Goal: Transaction & Acquisition: Purchase product/service

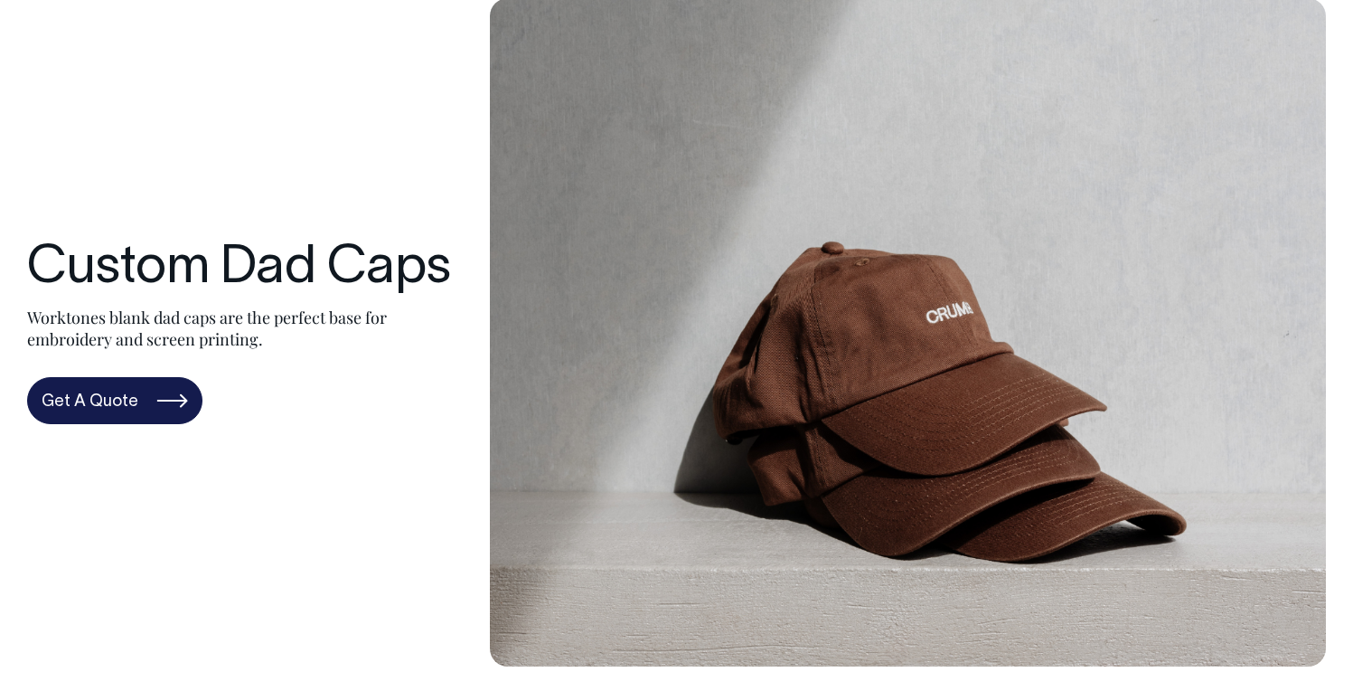
scroll to position [98, 0]
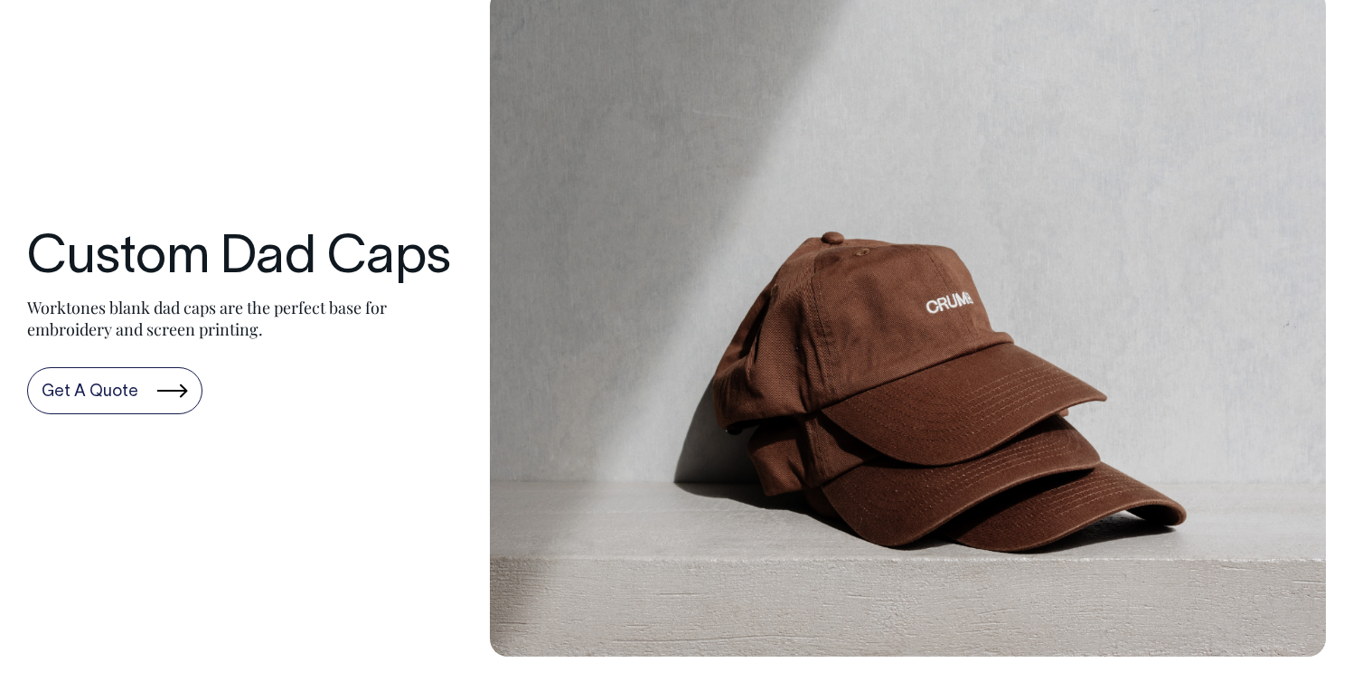
click at [140, 413] on link "Get A Quote" at bounding box center [114, 390] width 175 height 47
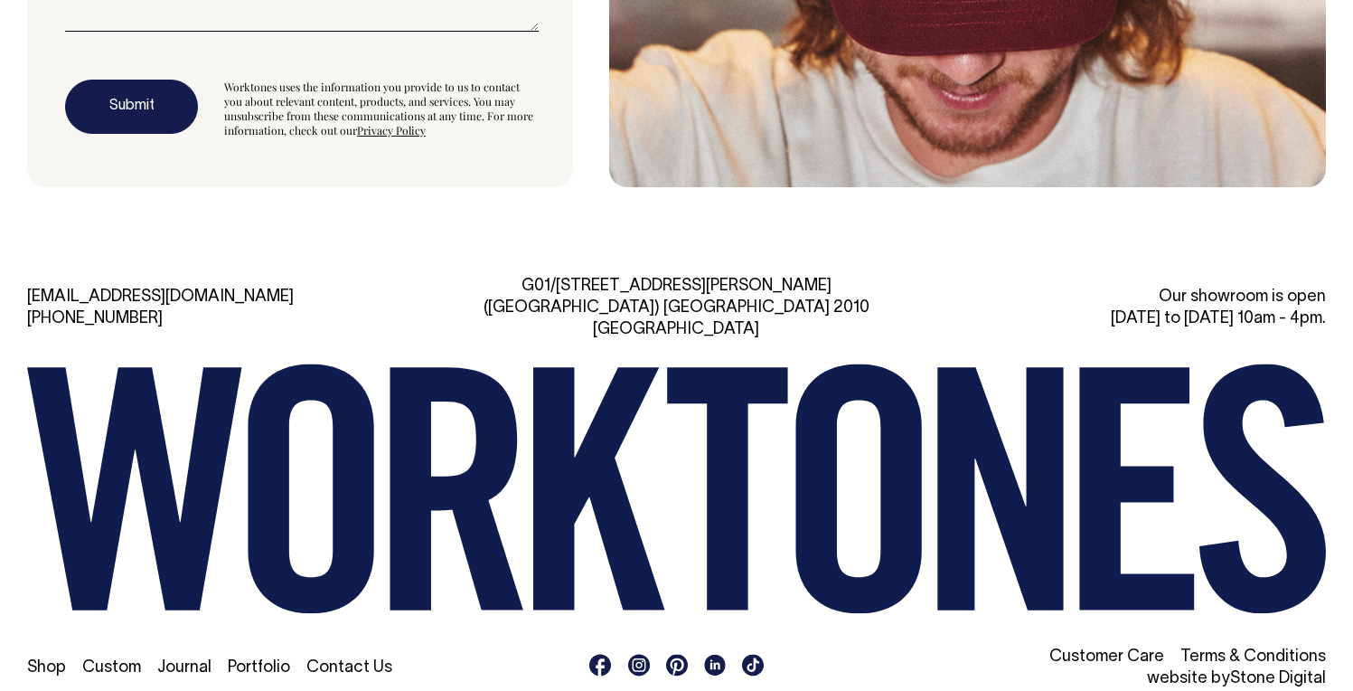
scroll to position [5344, 0]
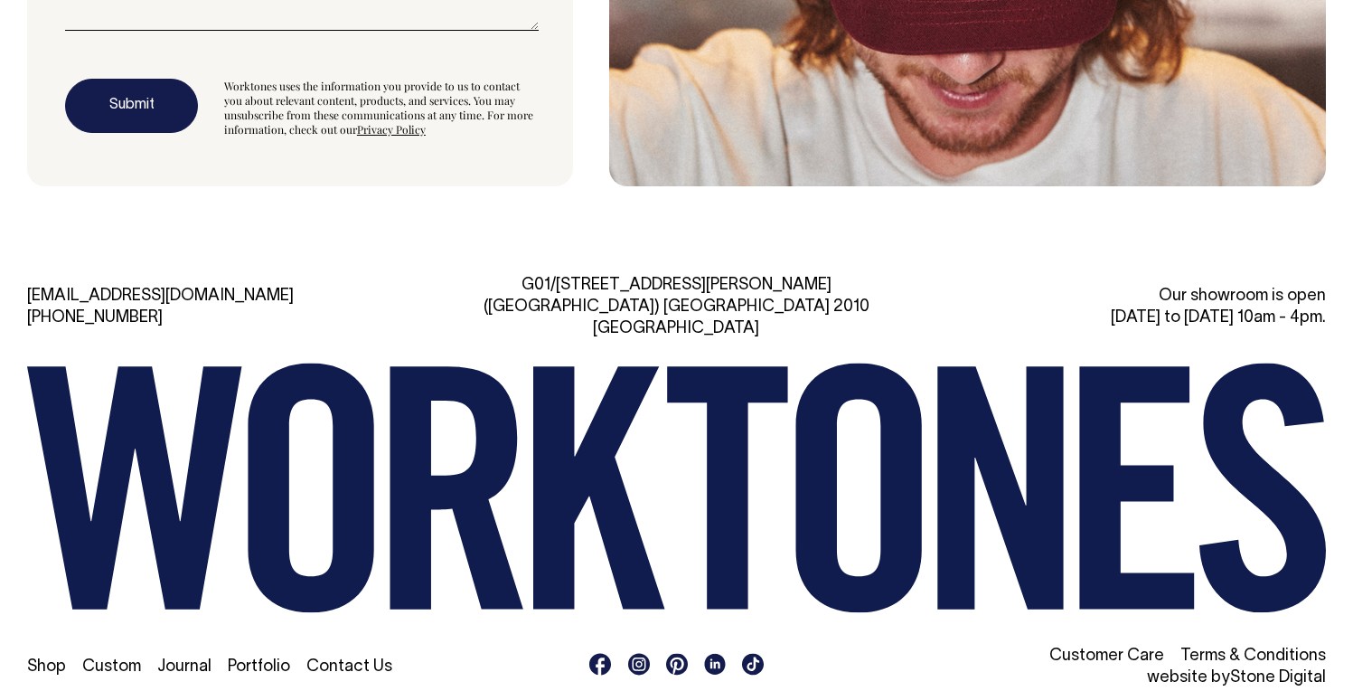
click at [57, 659] on link "Shop" at bounding box center [46, 666] width 39 height 15
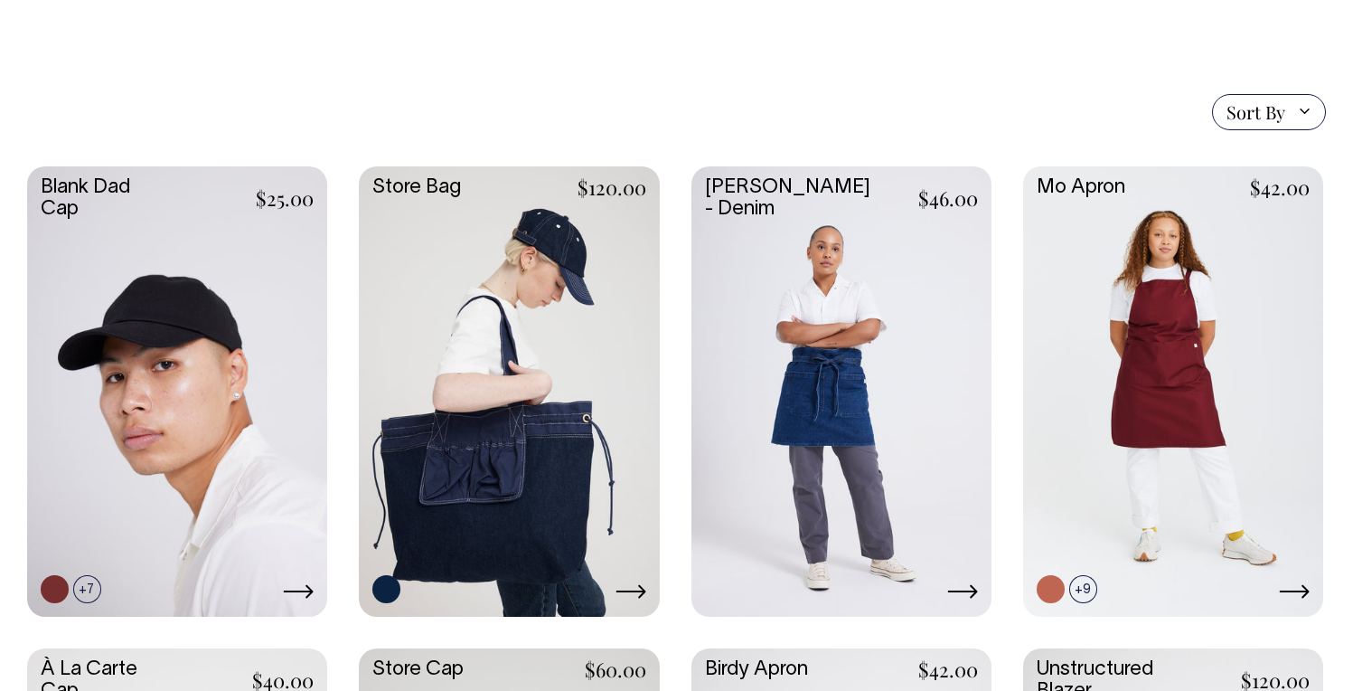
scroll to position [369, 0]
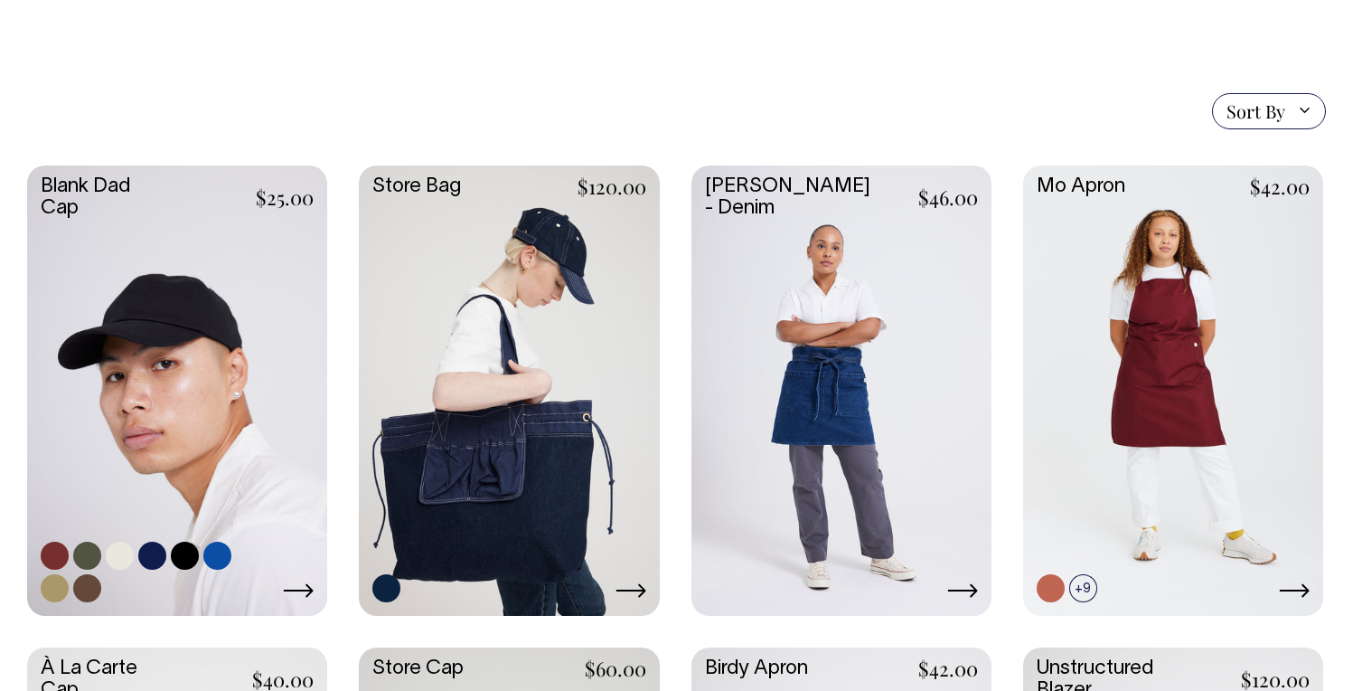
click at [292, 592] on icon at bounding box center [298, 590] width 31 height 14
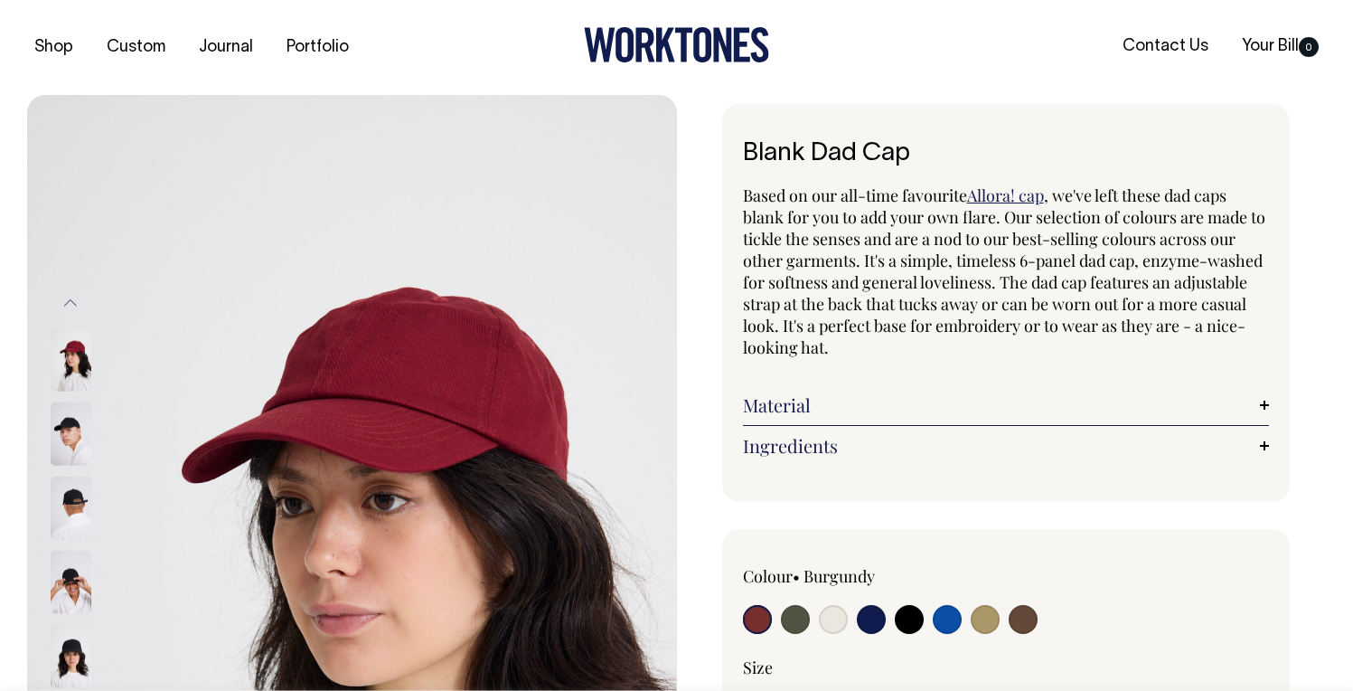
click at [798, 619] on input "radio" at bounding box center [795, 619] width 29 height 29
radio input "true"
select select "Olive"
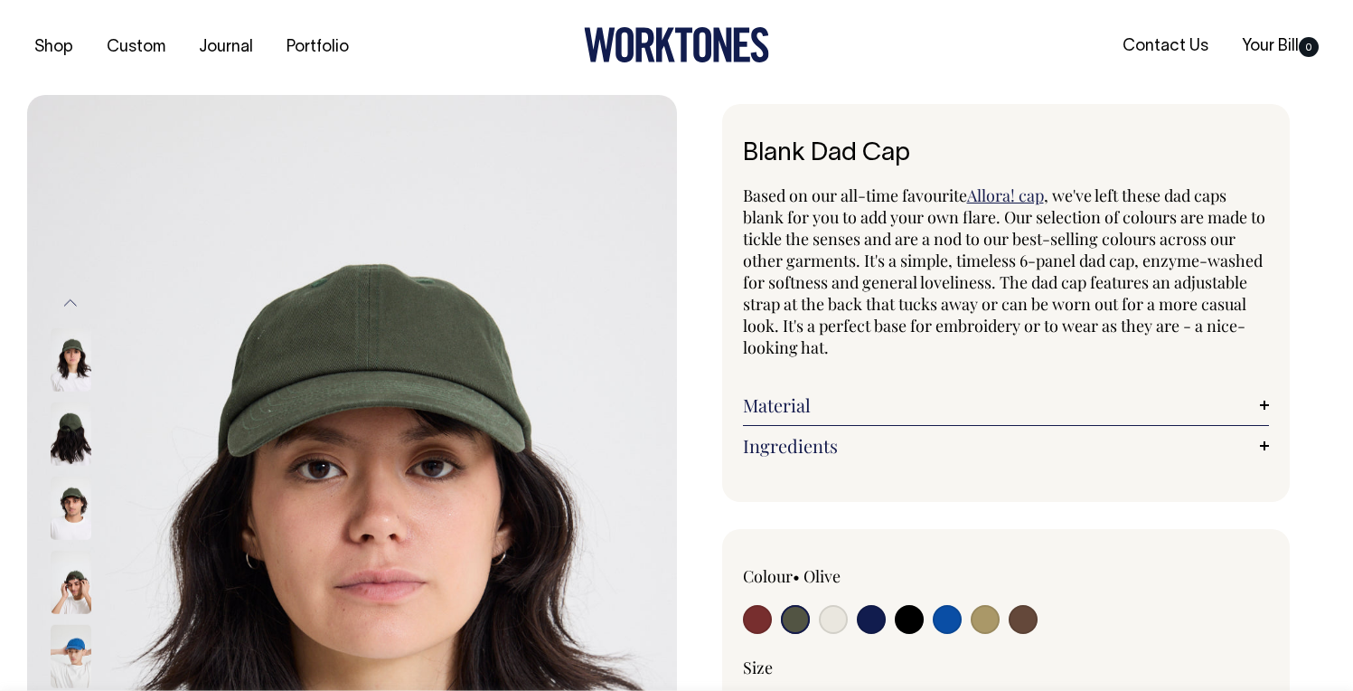
click at [830, 617] on input "radio" at bounding box center [833, 619] width 29 height 29
radio input "true"
select select "Natural"
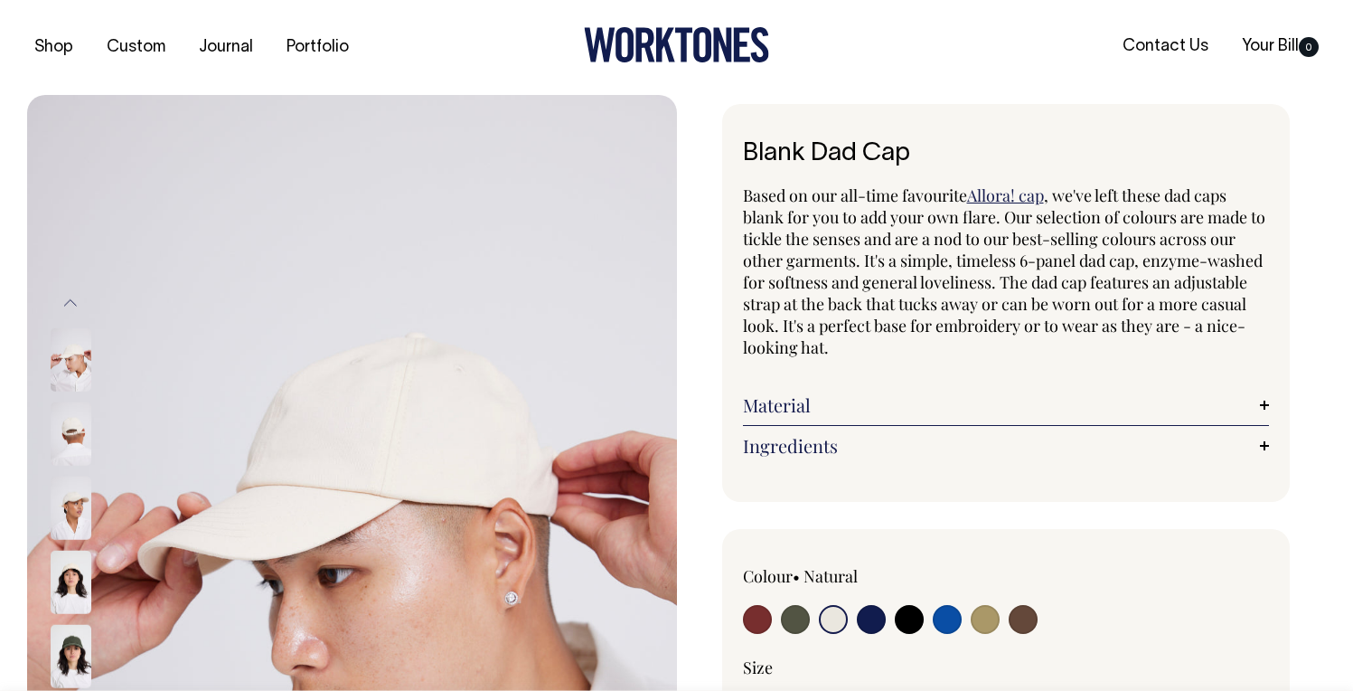
click at [874, 622] on input "radio" at bounding box center [871, 619] width 29 height 29
radio input "true"
select select "Dark Navy"
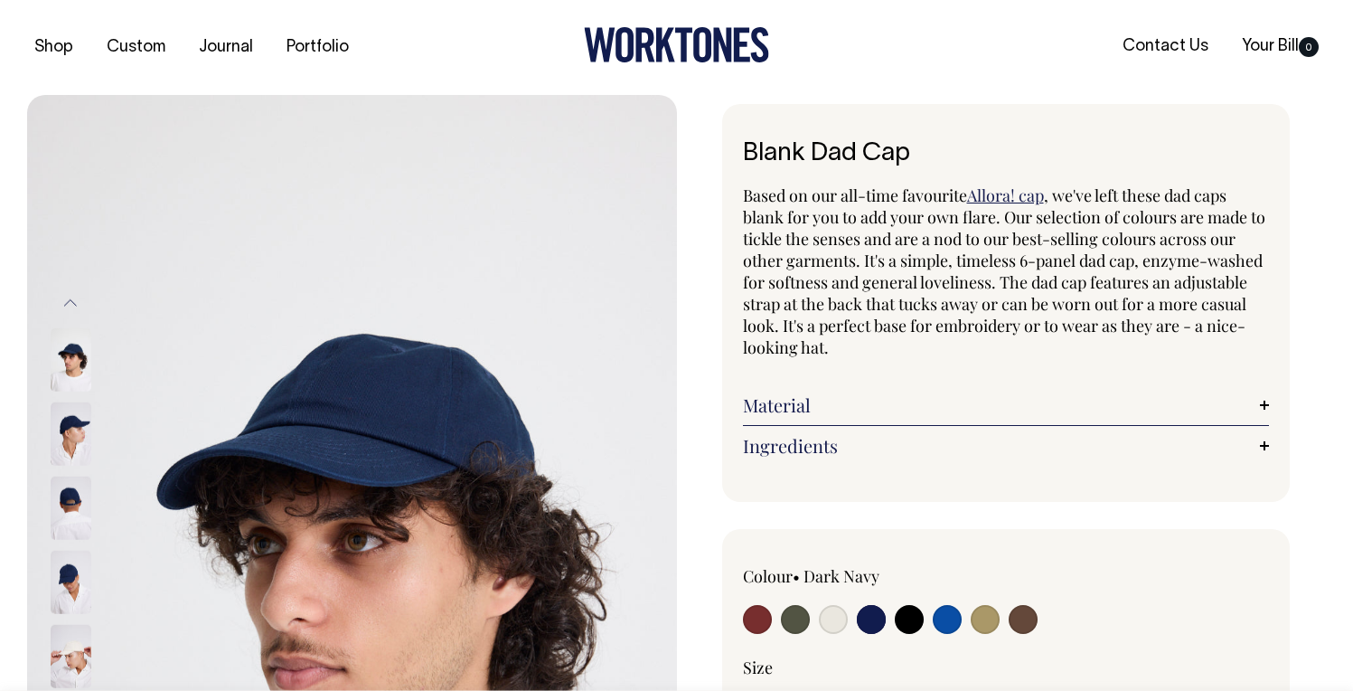
click at [909, 624] on input "radio" at bounding box center [909, 619] width 29 height 29
radio input "true"
select select "Black"
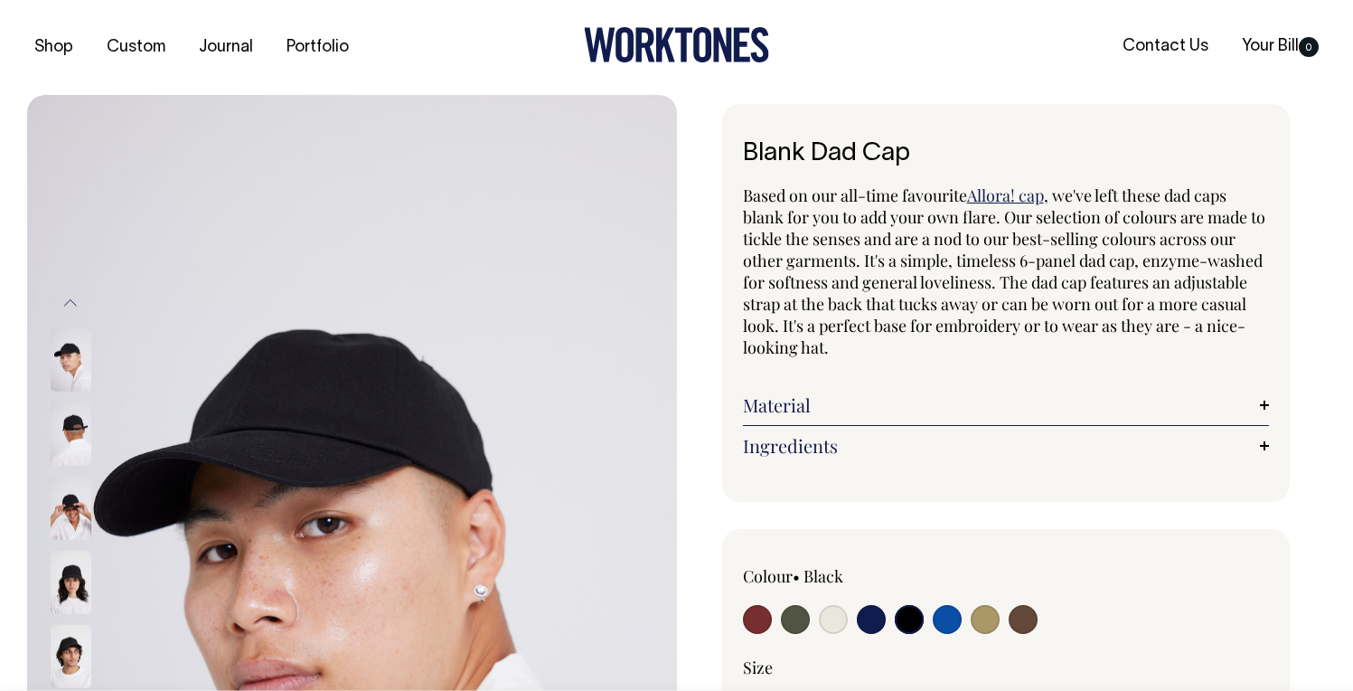
click at [937, 623] on input "radio" at bounding box center [947, 619] width 29 height 29
radio input "true"
select select "Worker Blue"
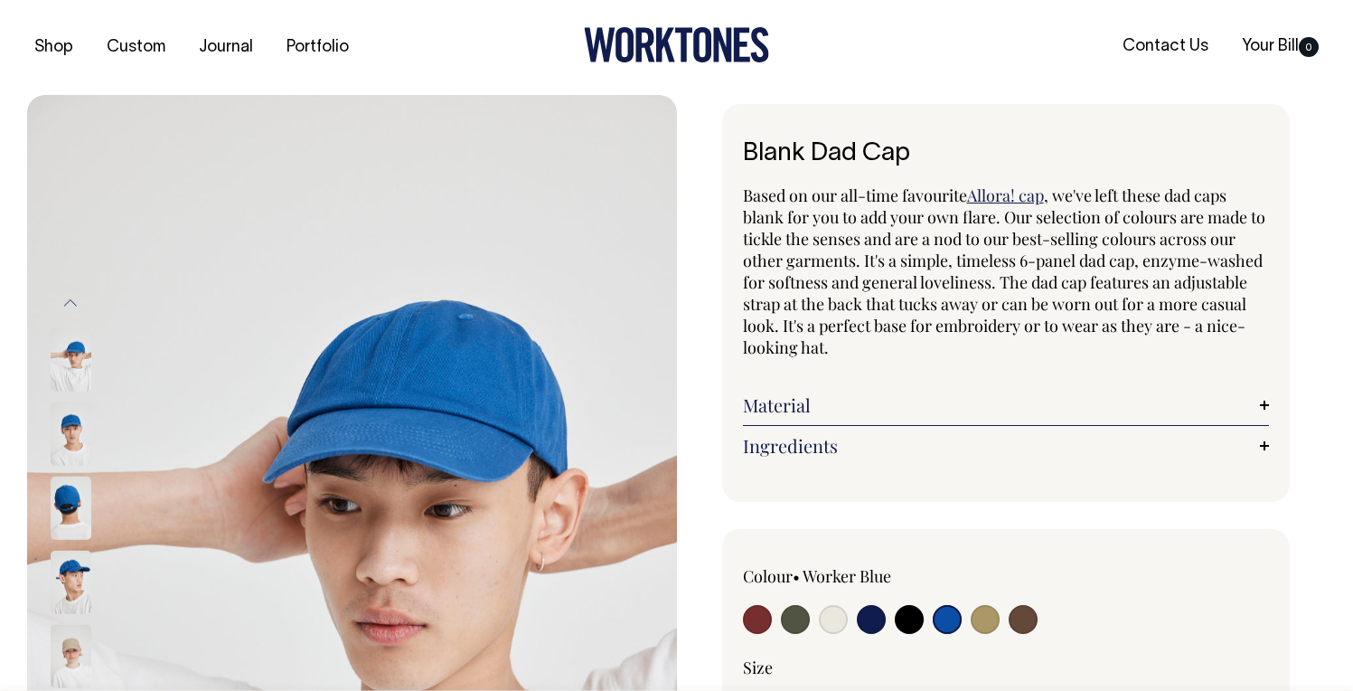
click at [1010, 623] on input "radio" at bounding box center [1023, 619] width 29 height 29
radio input "true"
select select "Espresso"
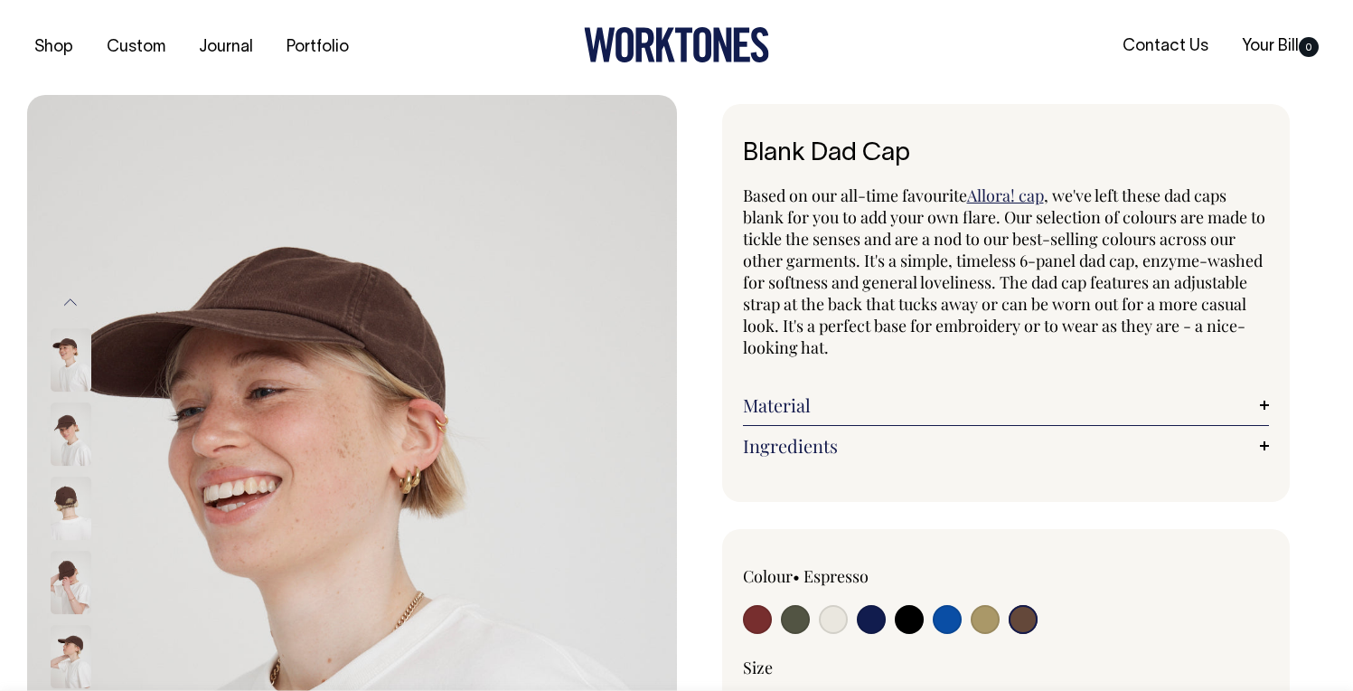
click at [983, 620] on input "radio" at bounding box center [985, 619] width 29 height 29
radio input "true"
select select "Washed Khaki"
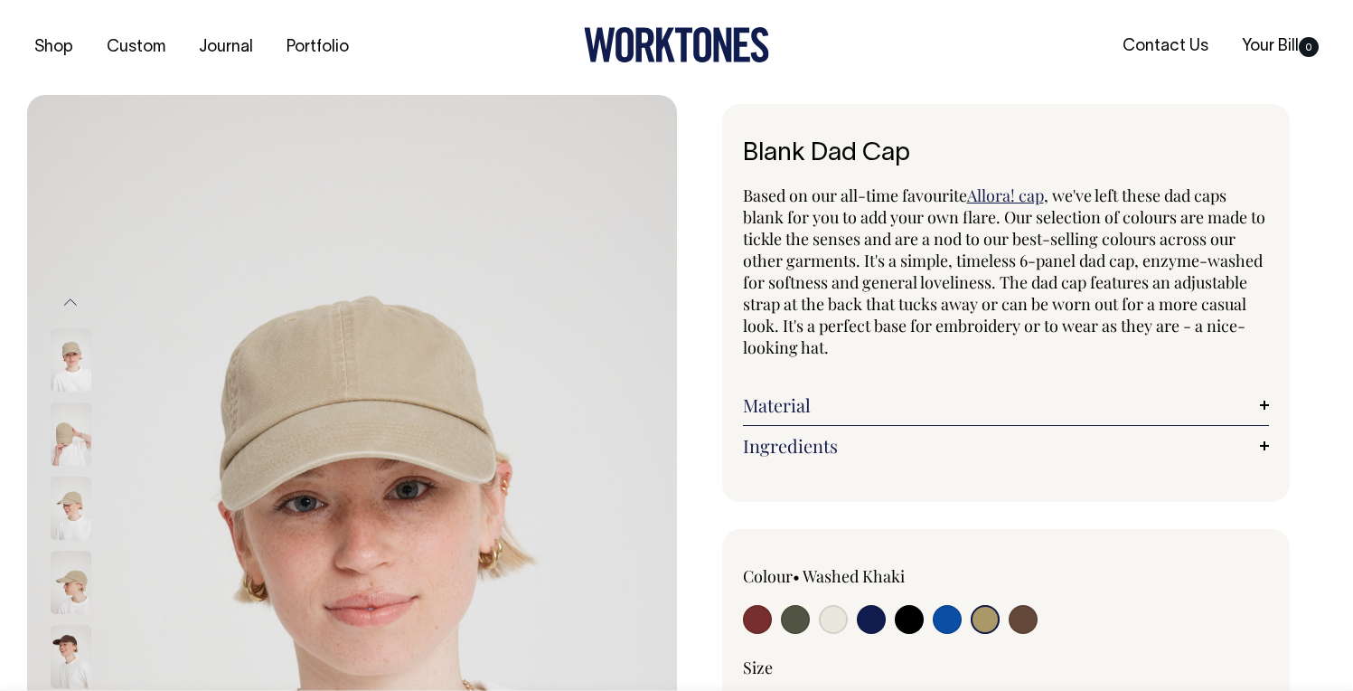
click at [802, 624] on input "radio" at bounding box center [795, 619] width 29 height 29
radio input "true"
select select "Olive"
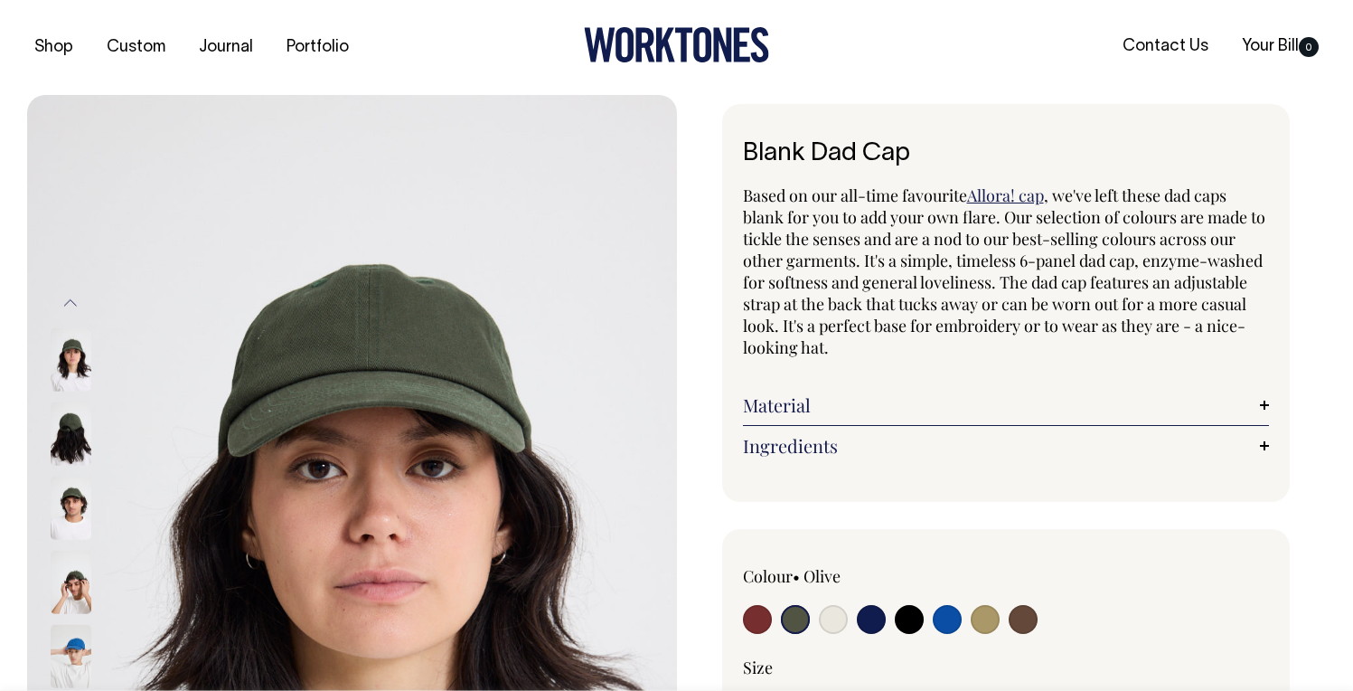
click at [828, 621] on input "radio" at bounding box center [833, 619] width 29 height 29
radio input "true"
select select "Natural"
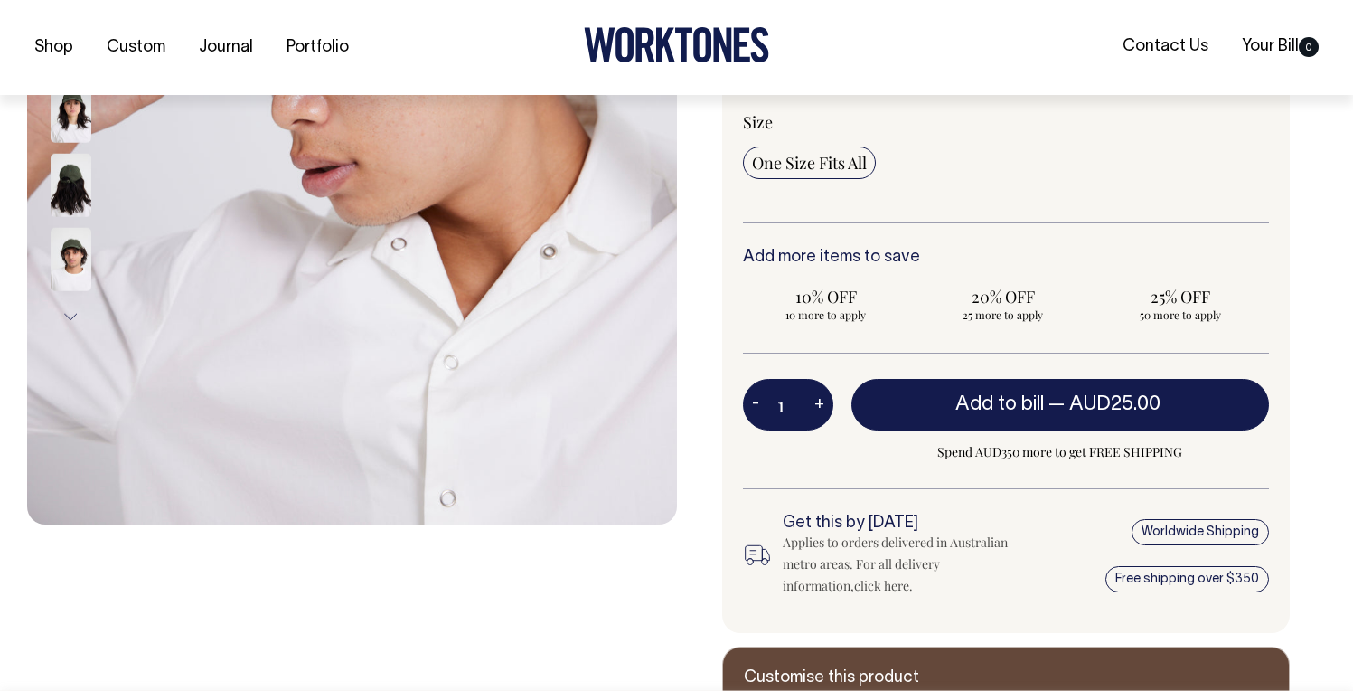
scroll to position [546, 0]
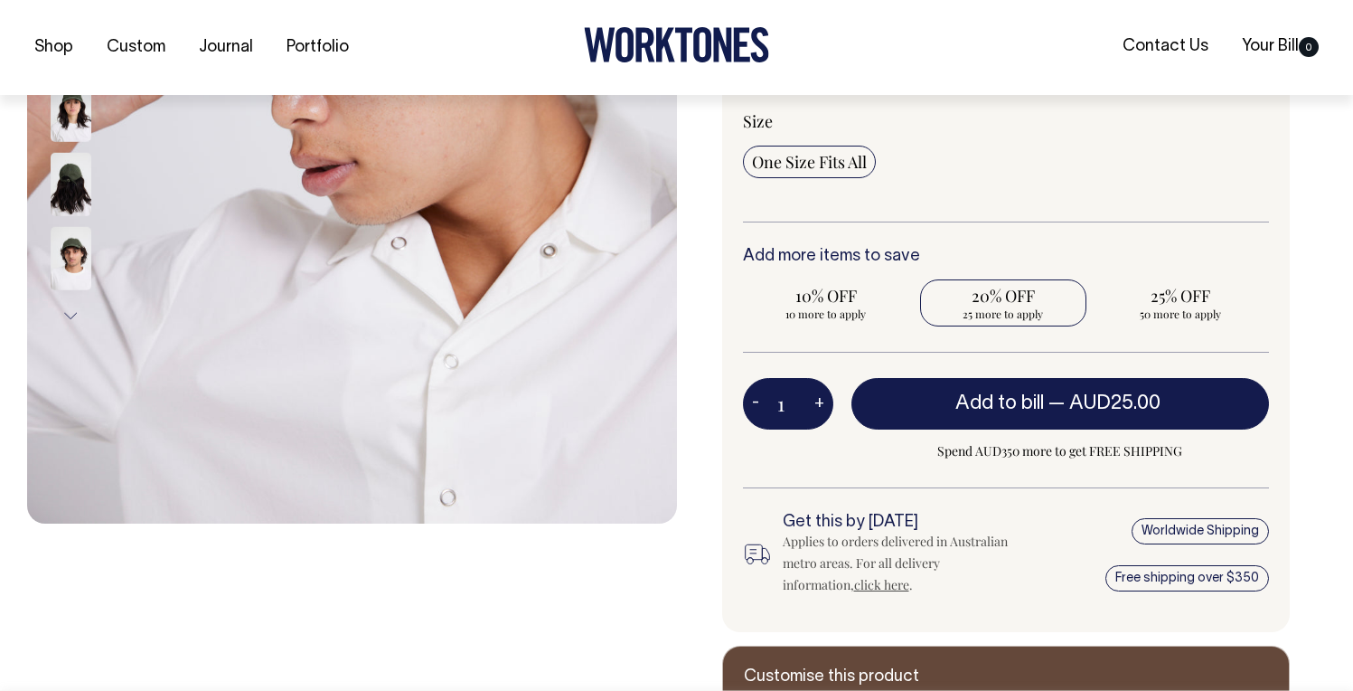
click at [1007, 316] on span "25 more to apply" at bounding box center [1003, 313] width 148 height 14
click at [1007, 316] on input "20% OFF 25 more to apply" at bounding box center [1003, 302] width 166 height 47
radio input "true"
type input "25"
radio input "true"
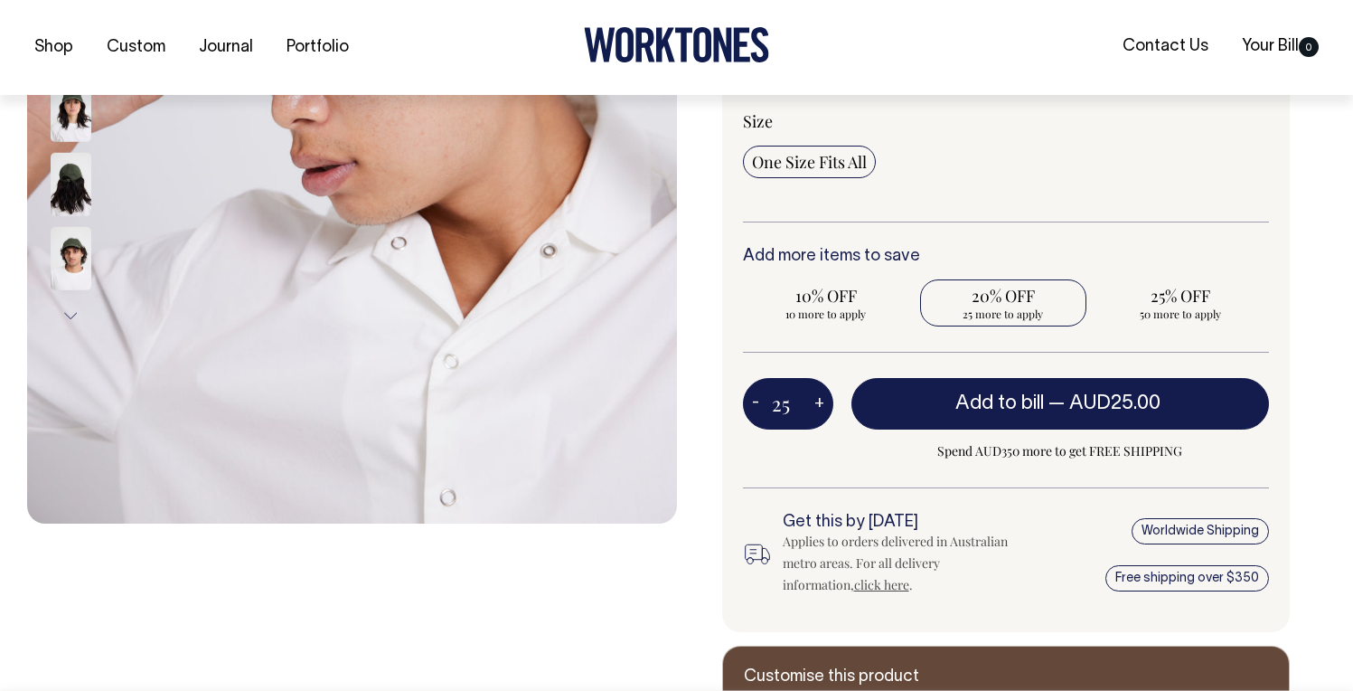
select select
type input "25"
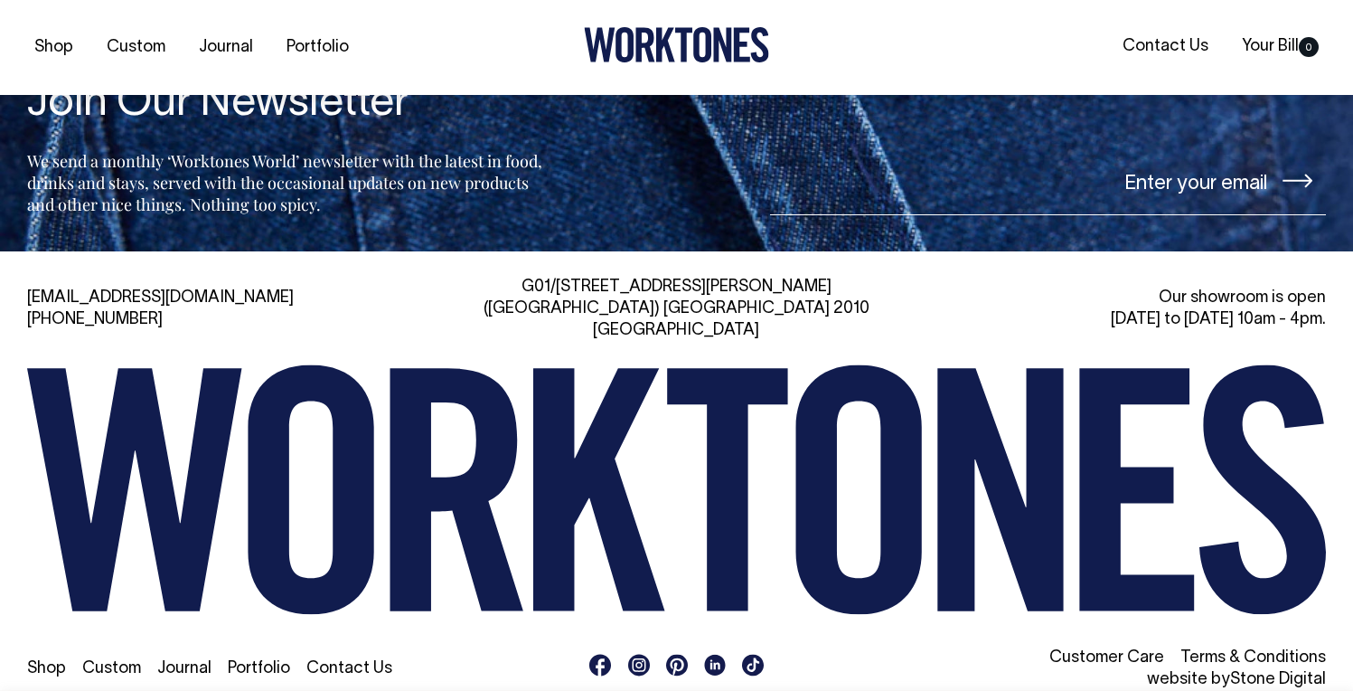
scroll to position [2970, 0]
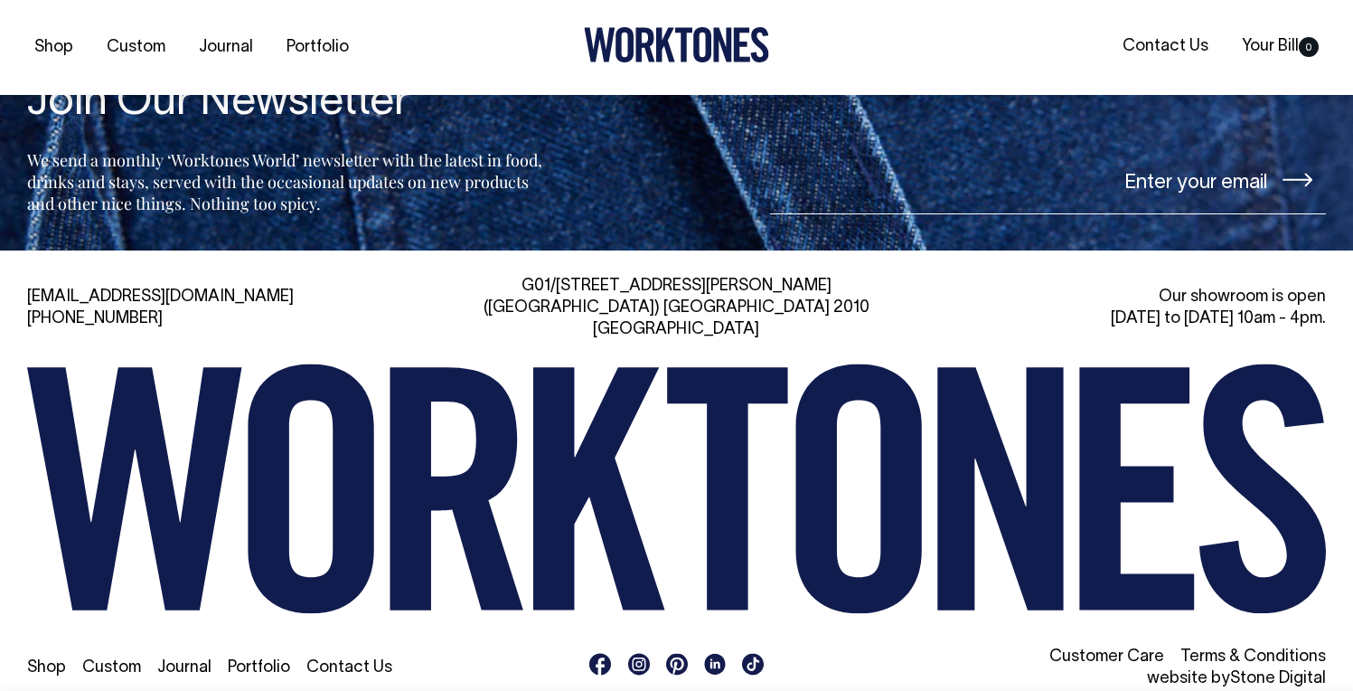
click at [1248, 671] on link "Stone Digital" at bounding box center [1278, 678] width 96 height 15
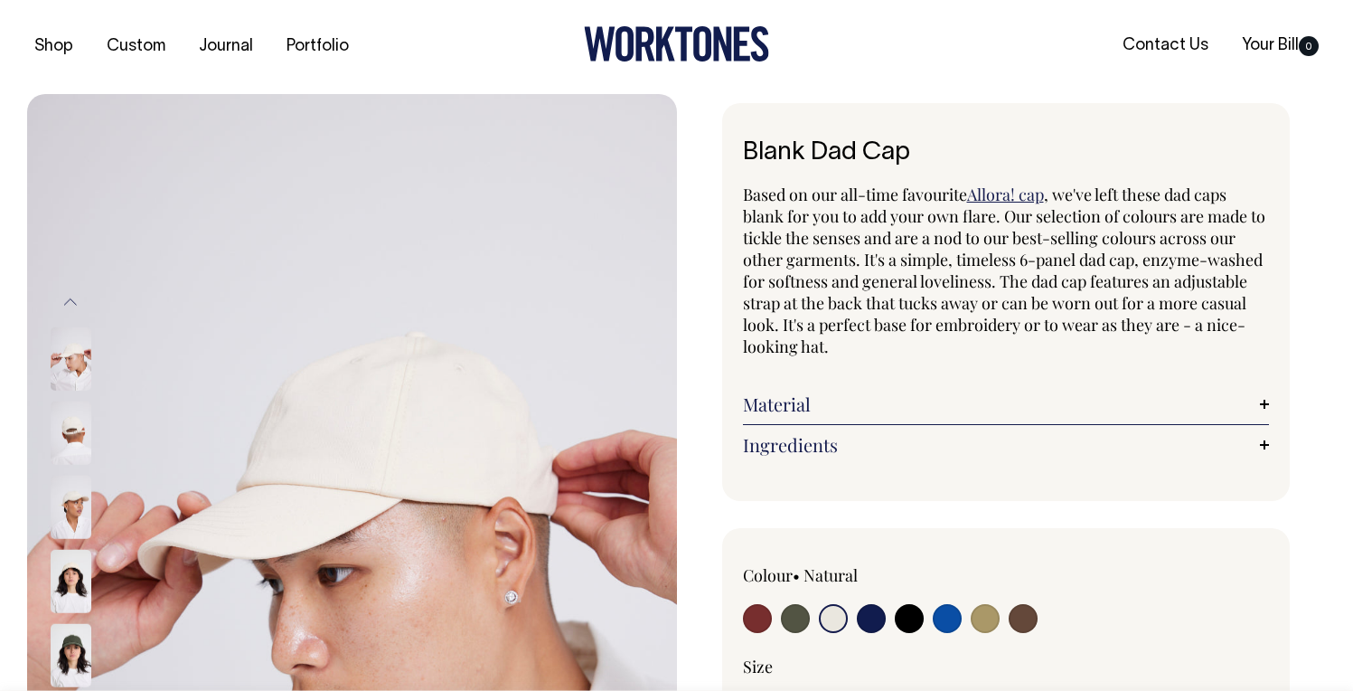
scroll to position [0, 0]
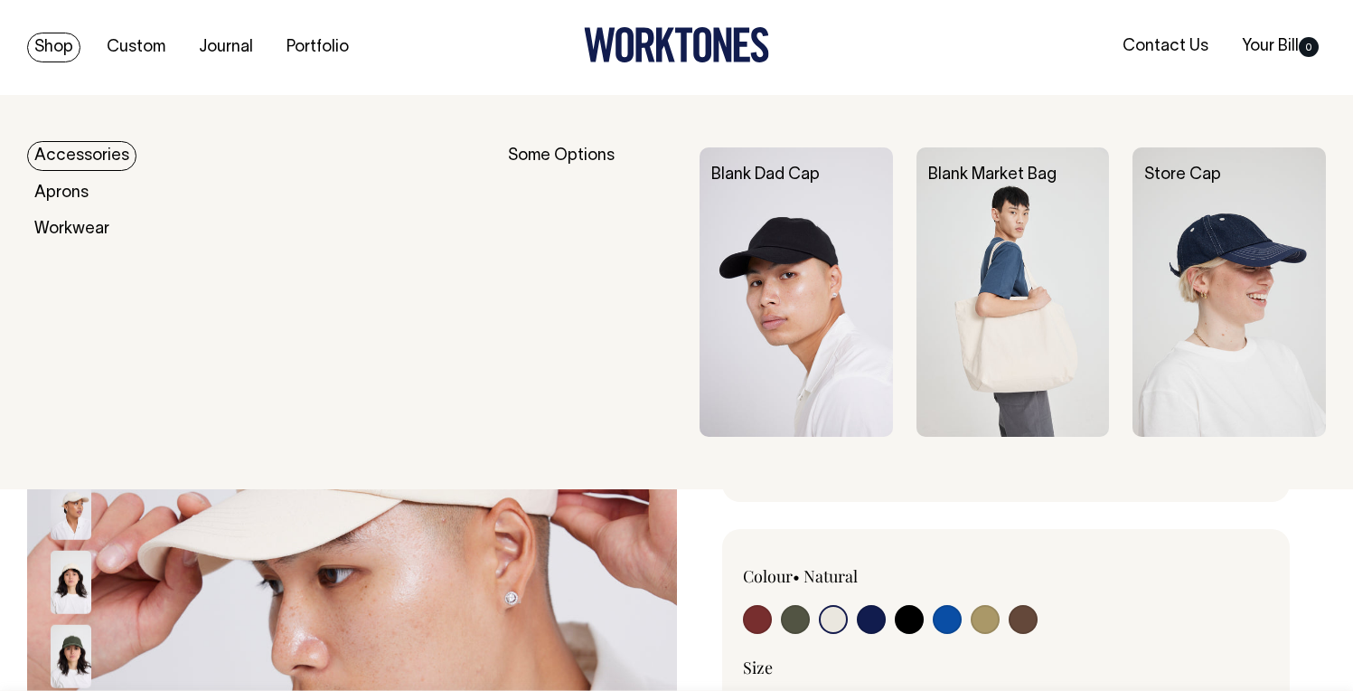
click at [1026, 292] on img at bounding box center [1013, 291] width 193 height 289
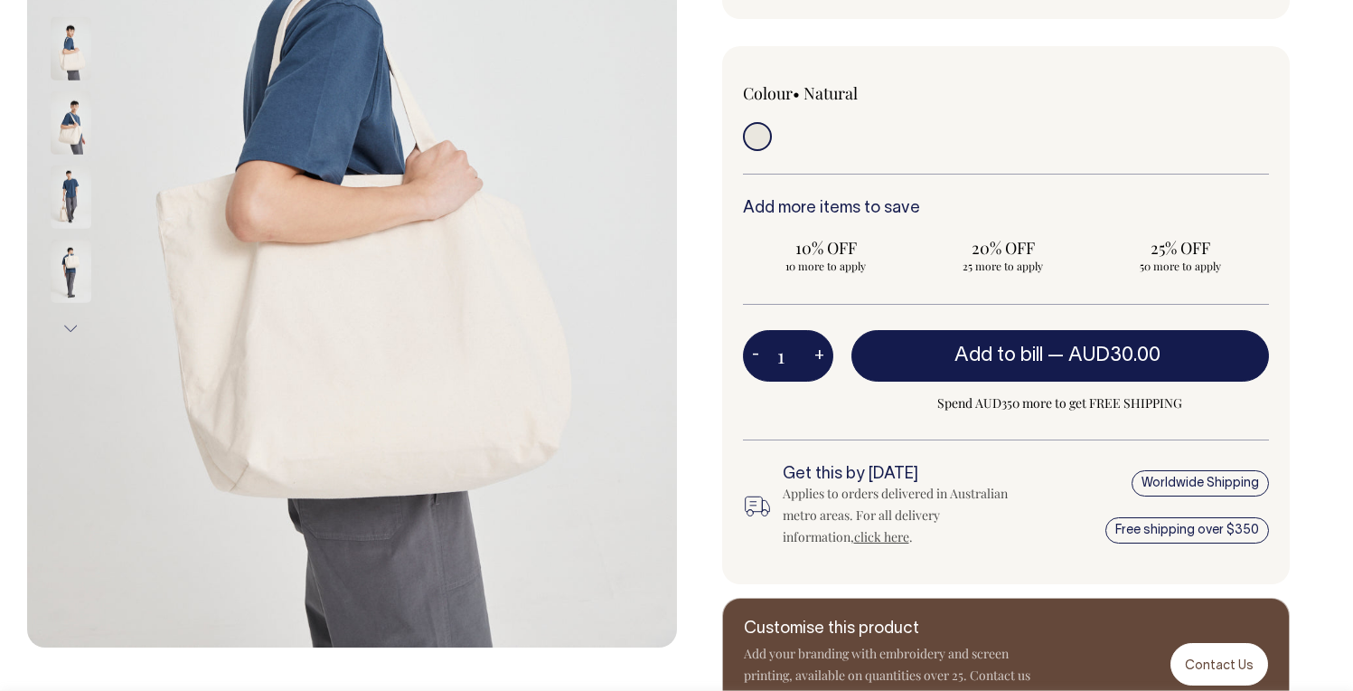
scroll to position [423, 0]
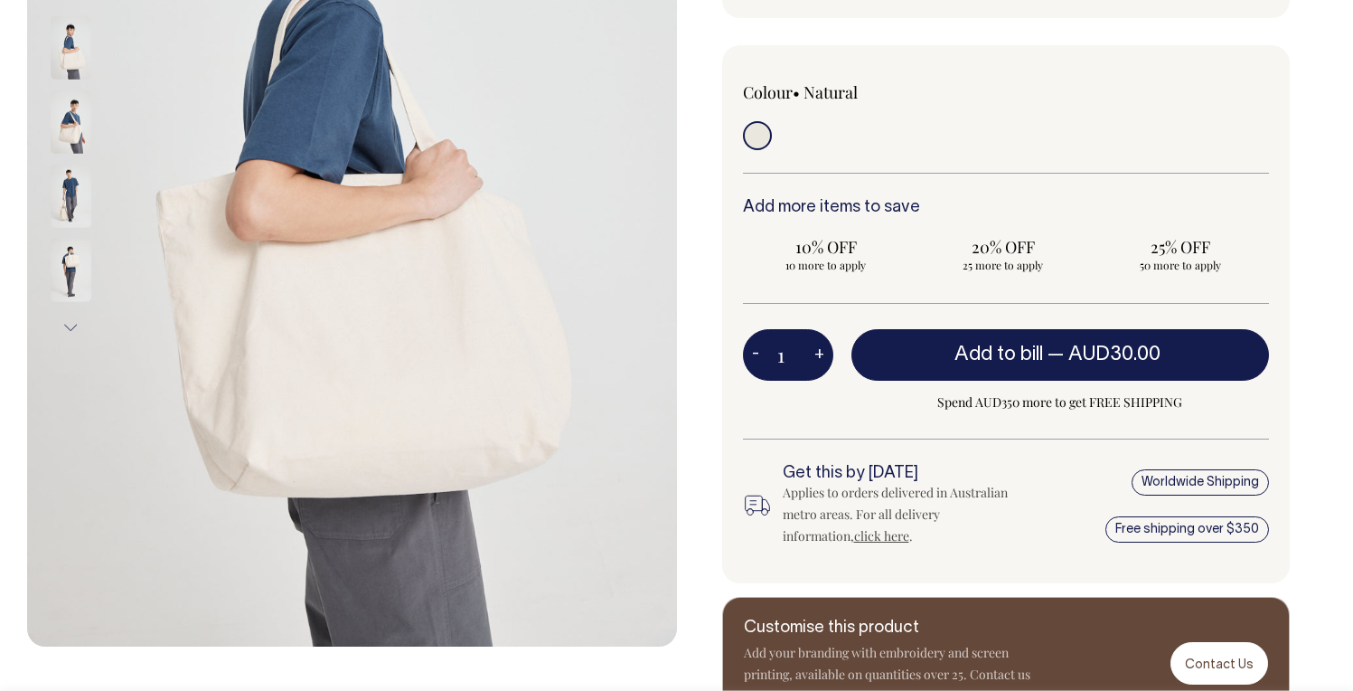
click at [66, 222] on img at bounding box center [71, 196] width 41 height 63
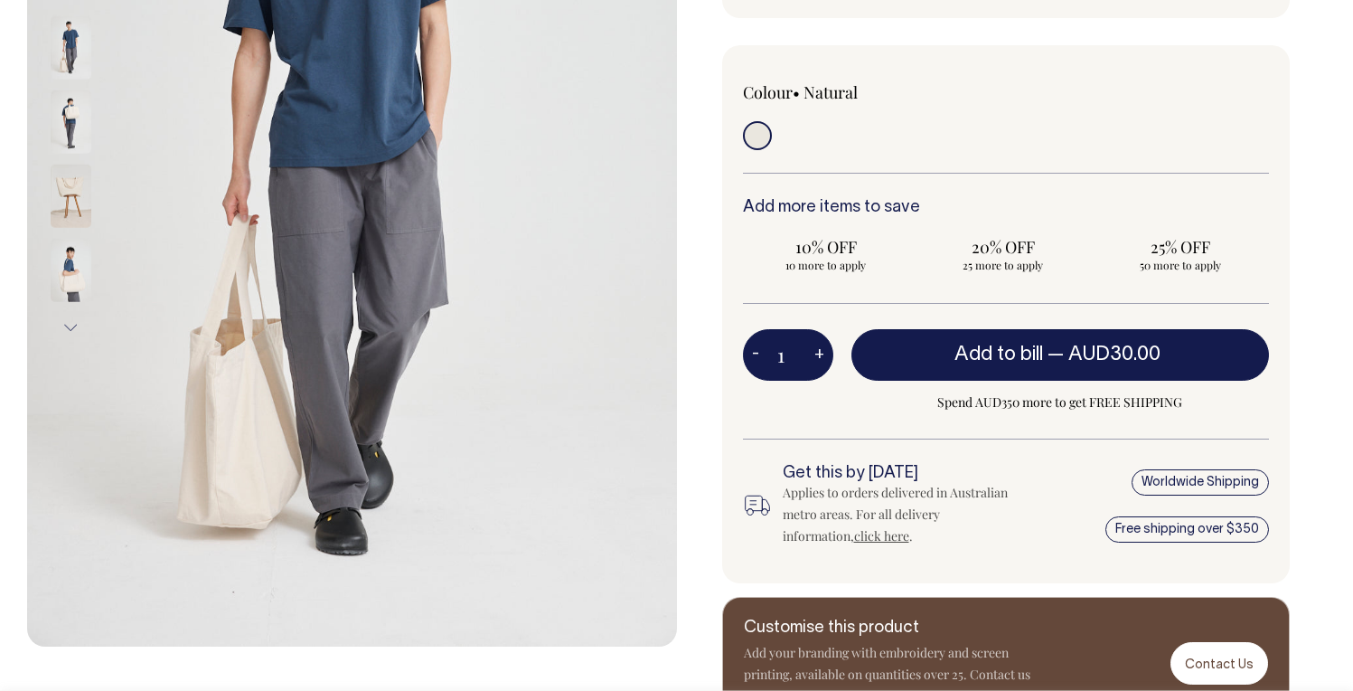
click at [63, 252] on div at bounding box center [95, 85] width 90 height 1038
click at [76, 261] on img at bounding box center [71, 270] width 41 height 63
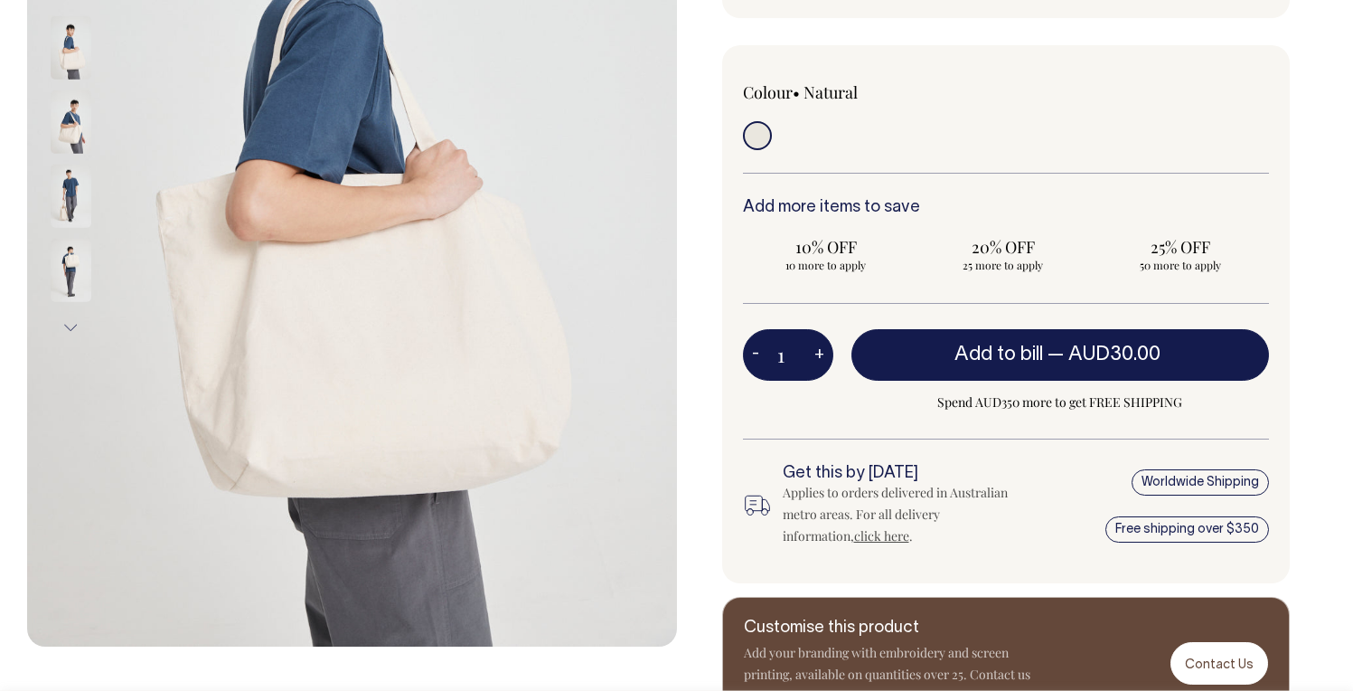
click at [66, 315] on button "Next" at bounding box center [70, 327] width 27 height 41
click at [66, 326] on button "Next" at bounding box center [70, 327] width 27 height 41
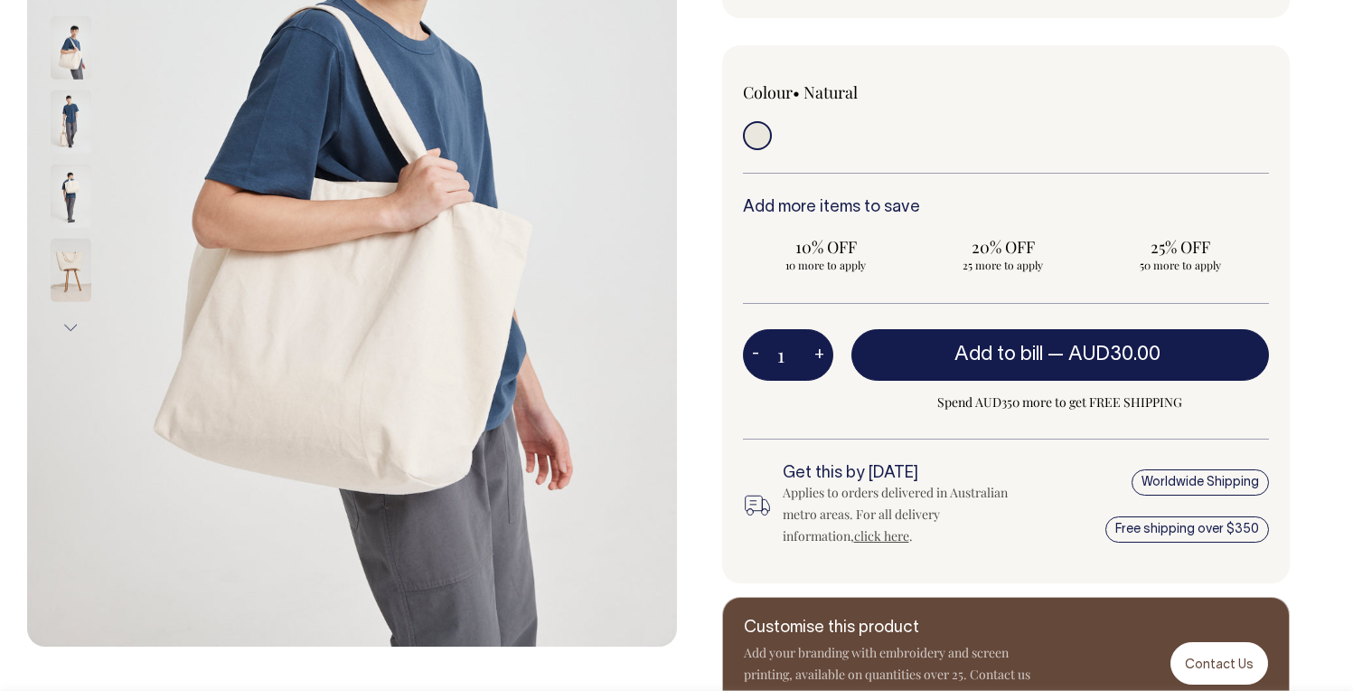
click at [64, 266] on img at bounding box center [71, 270] width 41 height 63
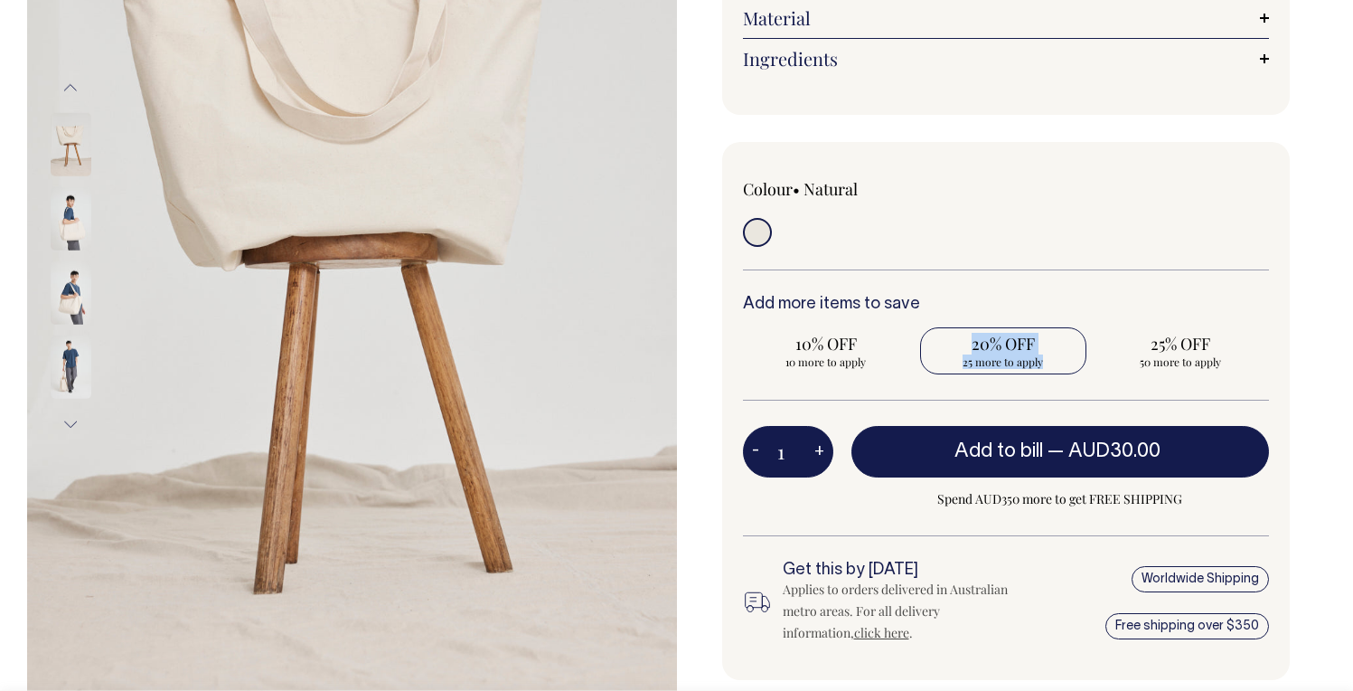
click at [993, 352] on div "Add more items to save 10% OFF 10 more to apply 20% OFF 25 more to apply 25% OF…" at bounding box center [1006, 349] width 527 height 106
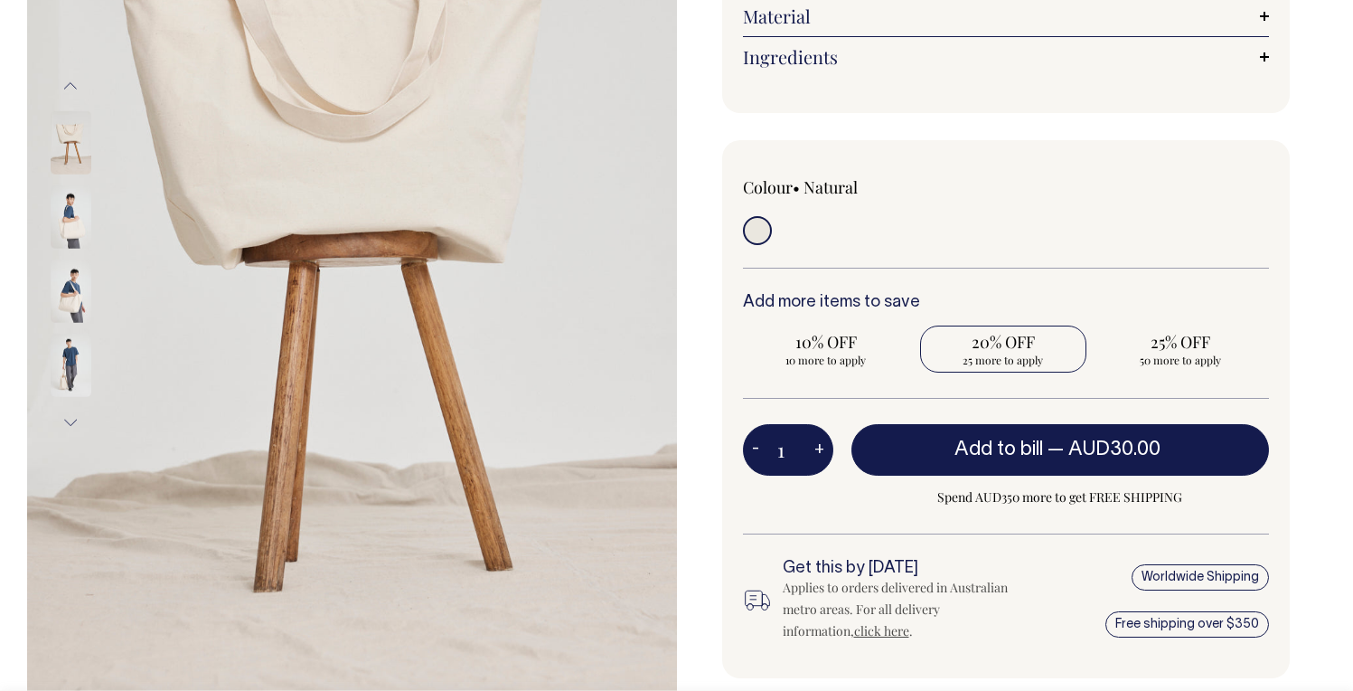
click at [994, 353] on span "25 more to apply" at bounding box center [1003, 360] width 148 height 14
click at [994, 334] on input "20% OFF 25 more to apply" at bounding box center [1003, 348] width 166 height 47
radio input "true"
type input "25"
radio input "true"
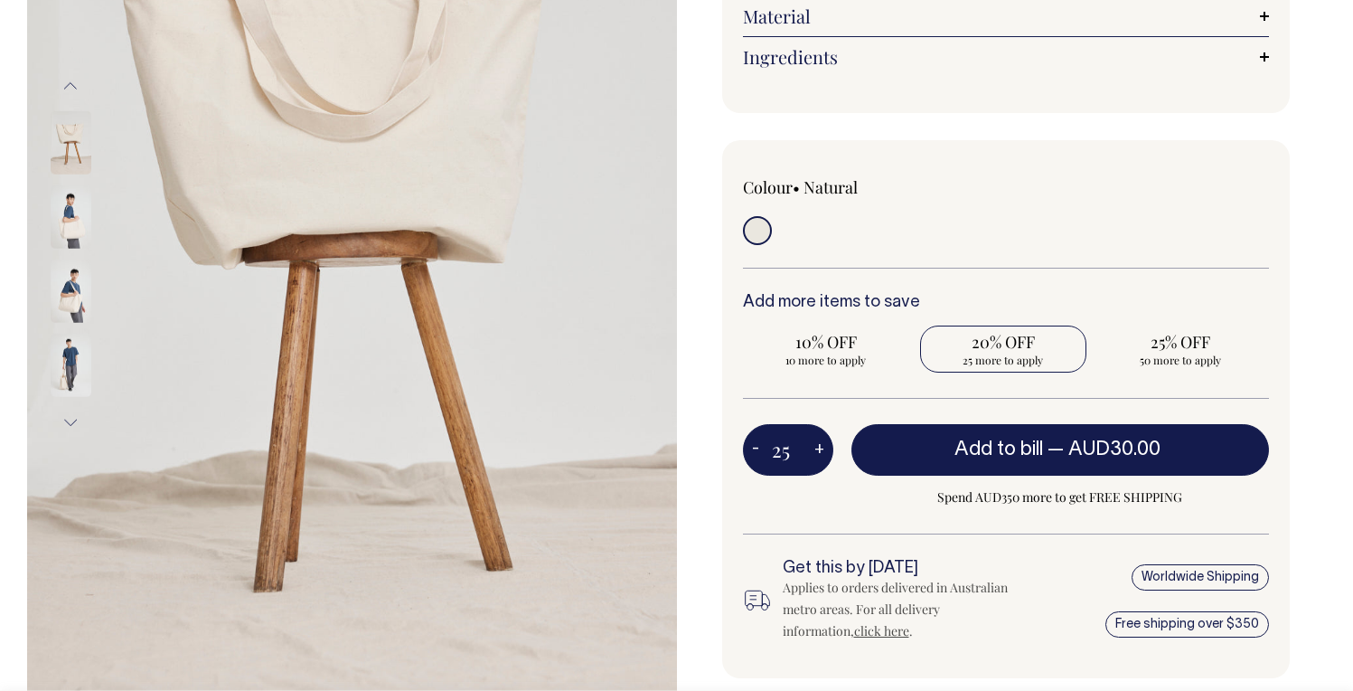
type input "25"
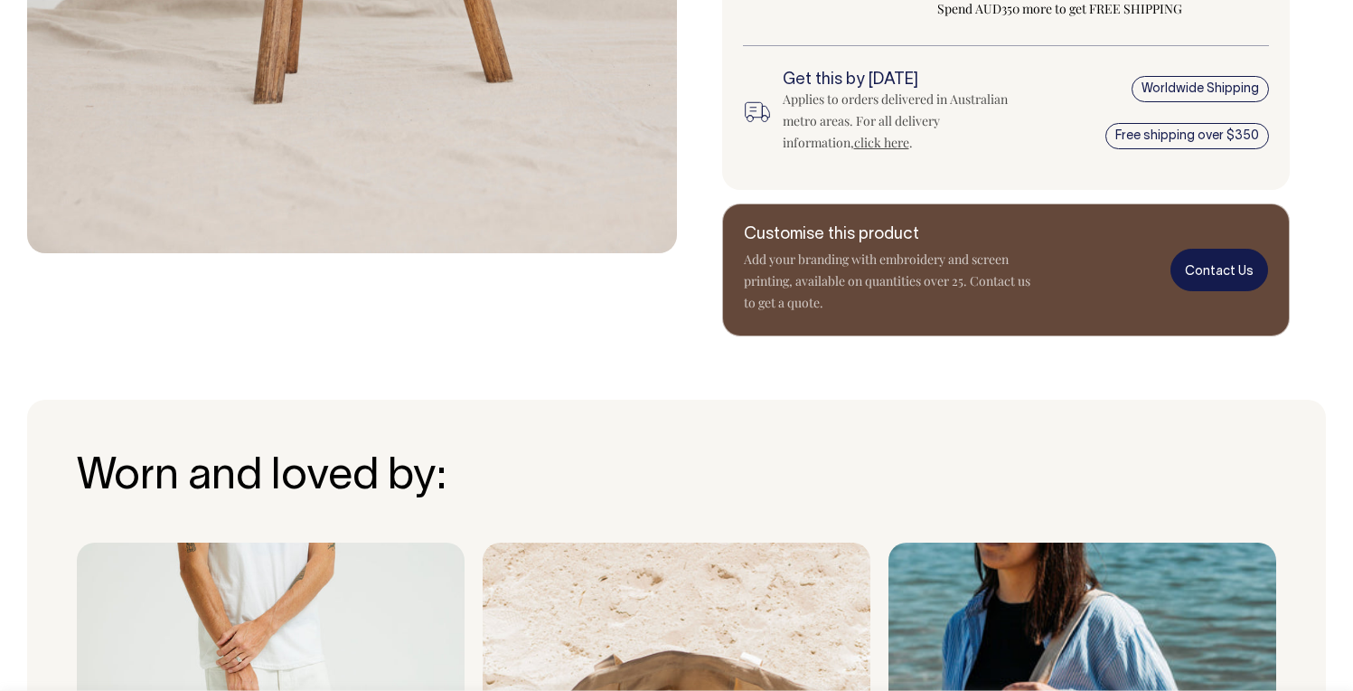
click at [1229, 249] on link "Contact Us" at bounding box center [1220, 270] width 98 height 42
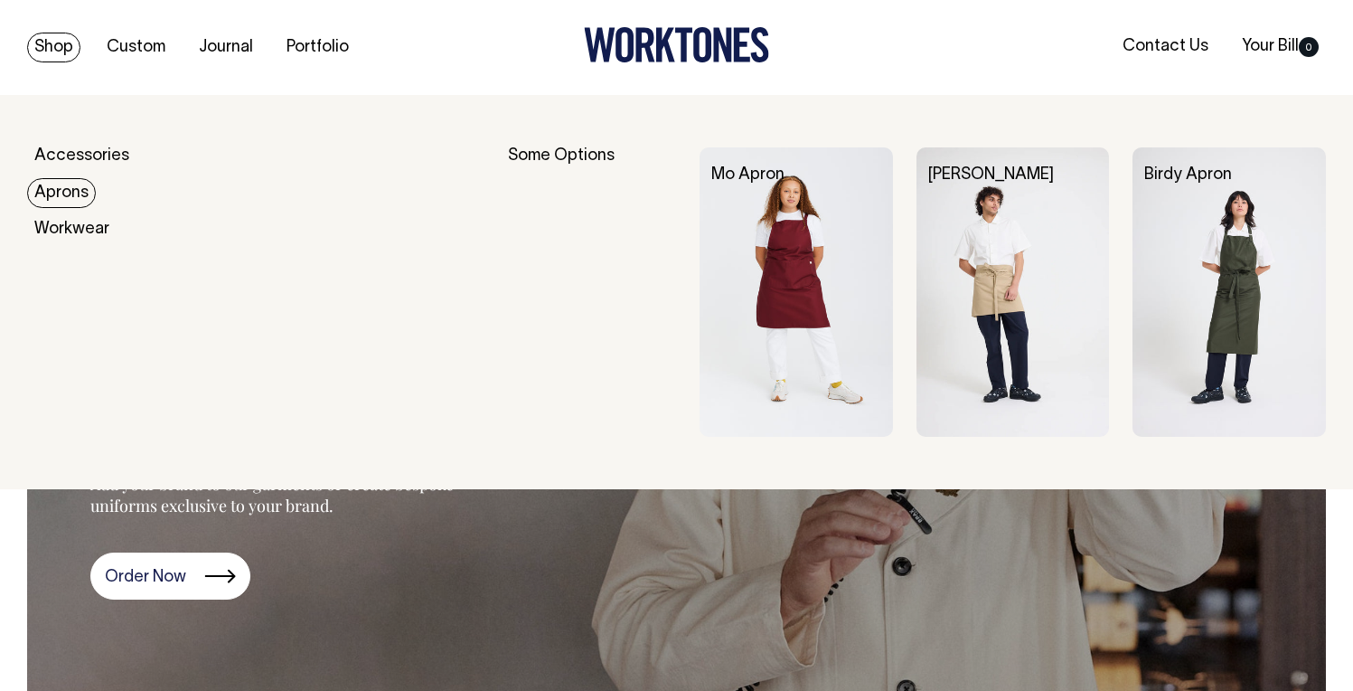
click at [64, 193] on link "Aprons" at bounding box center [61, 193] width 69 height 30
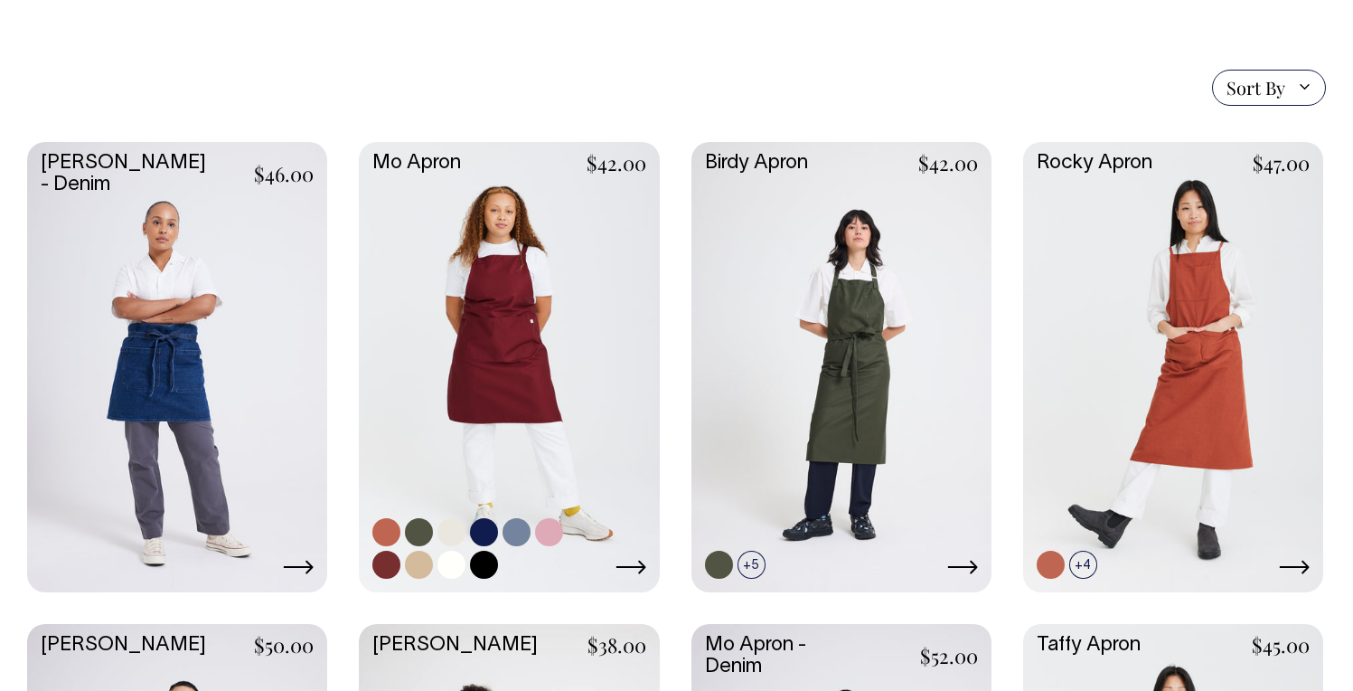
scroll to position [390, 0]
